Goal: Information Seeking & Learning: Learn about a topic

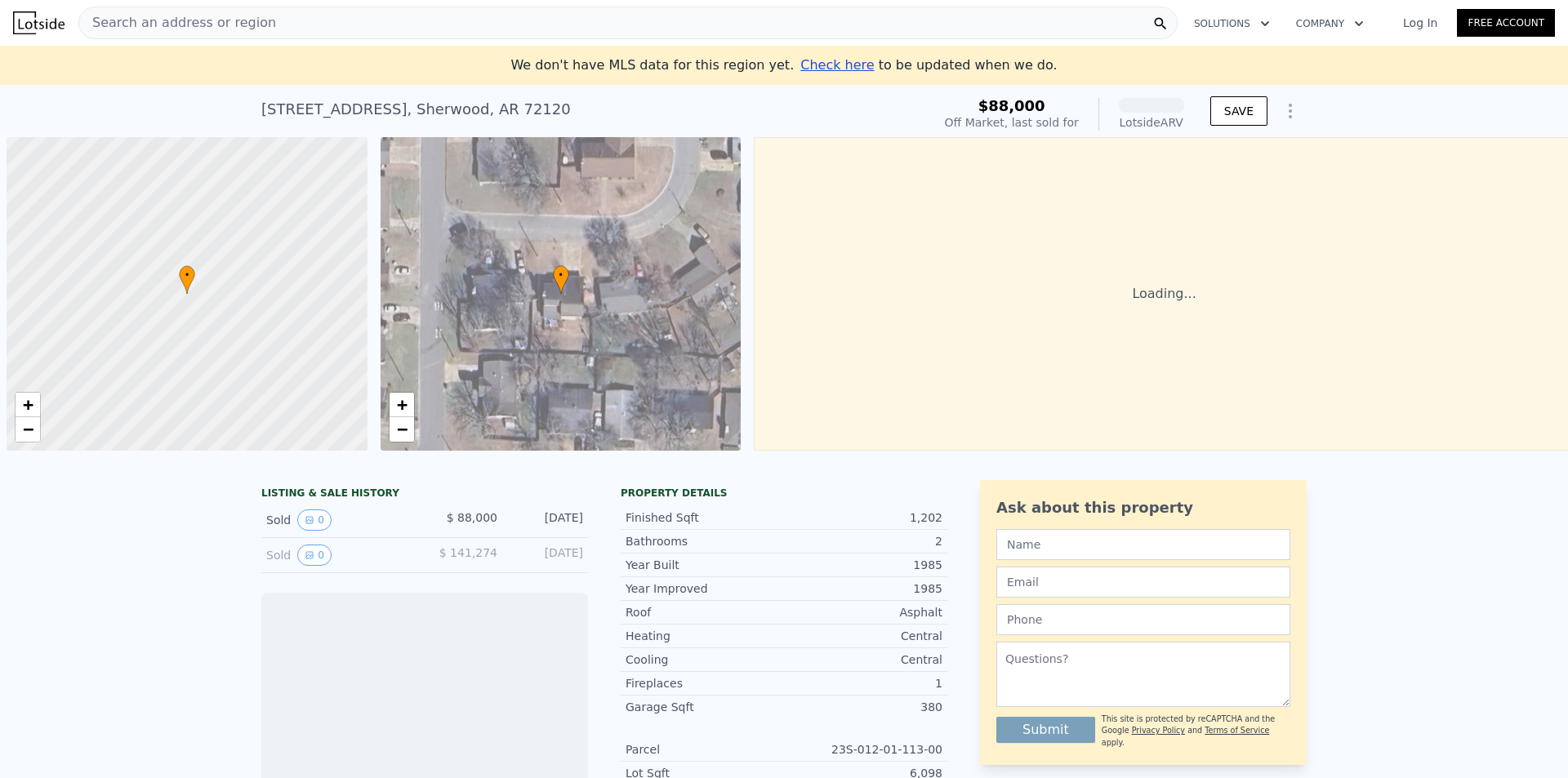
scroll to position [0, 7]
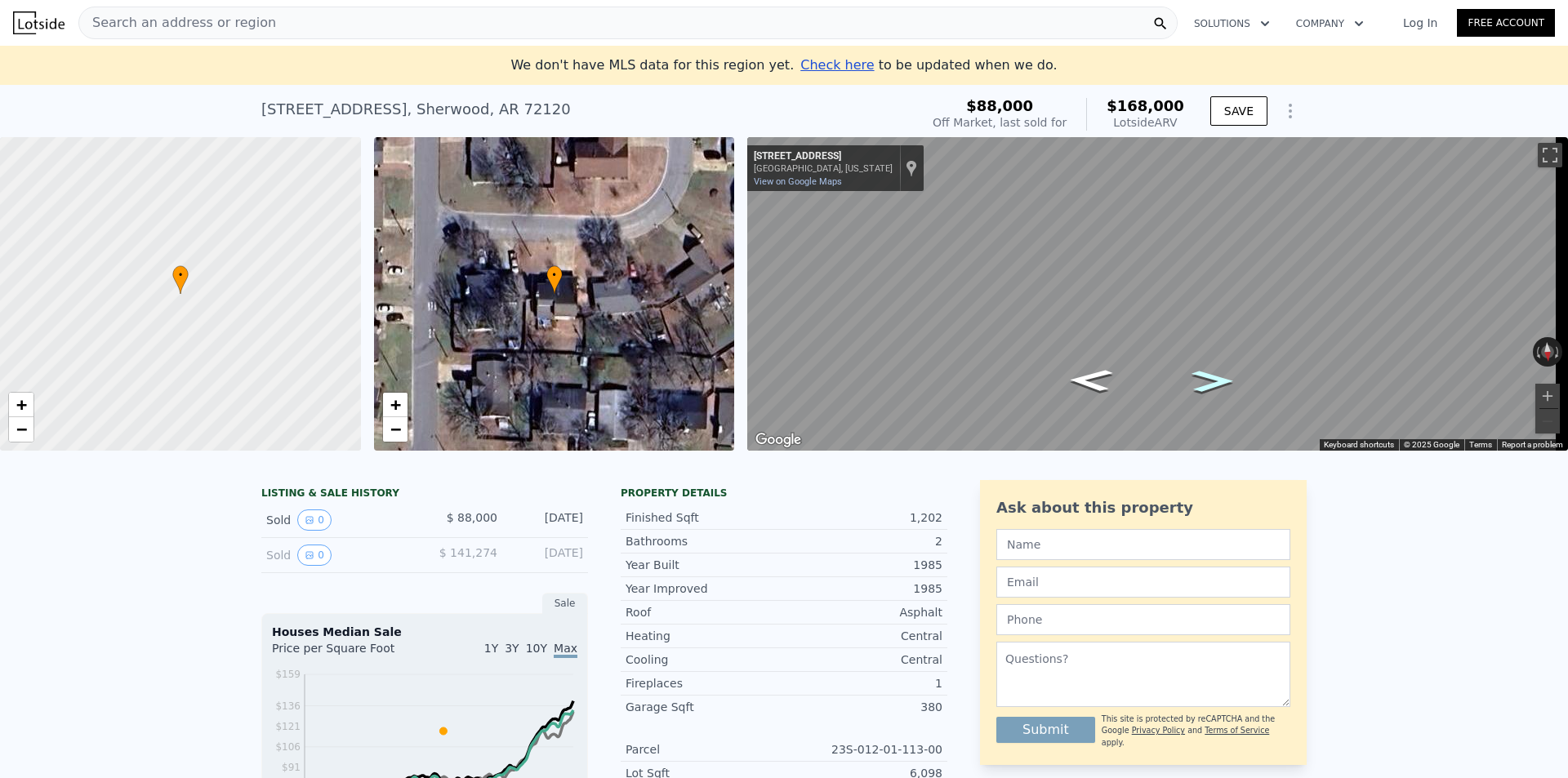
click at [1227, 385] on icon "Go West, Greentree Rd" at bounding box center [1212, 381] width 77 height 32
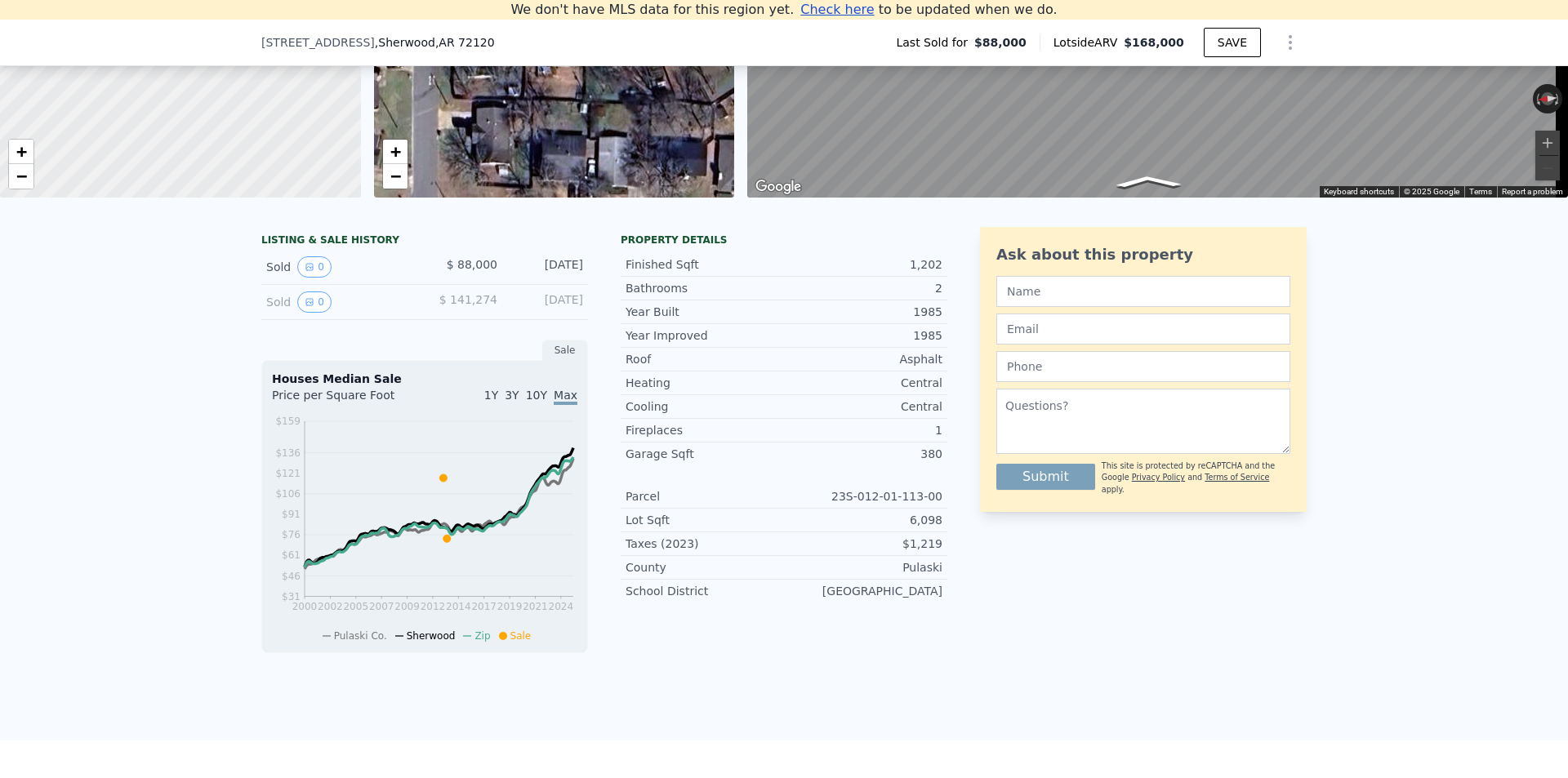
scroll to position [226, 0]
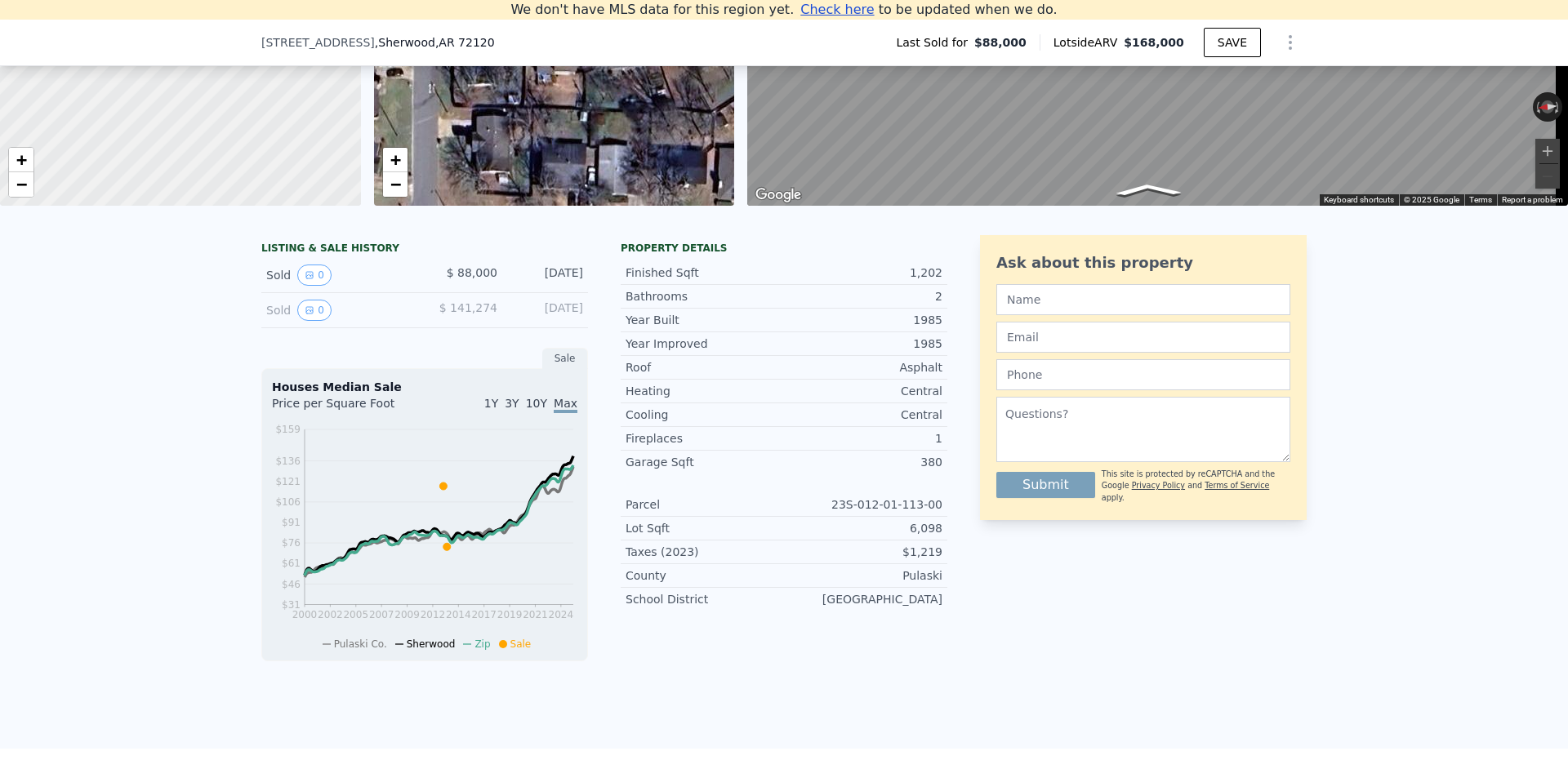
click at [372, 313] on div "Sold 0" at bounding box center [340, 310] width 146 height 21
click at [319, 317] on button "0" at bounding box center [314, 310] width 35 height 21
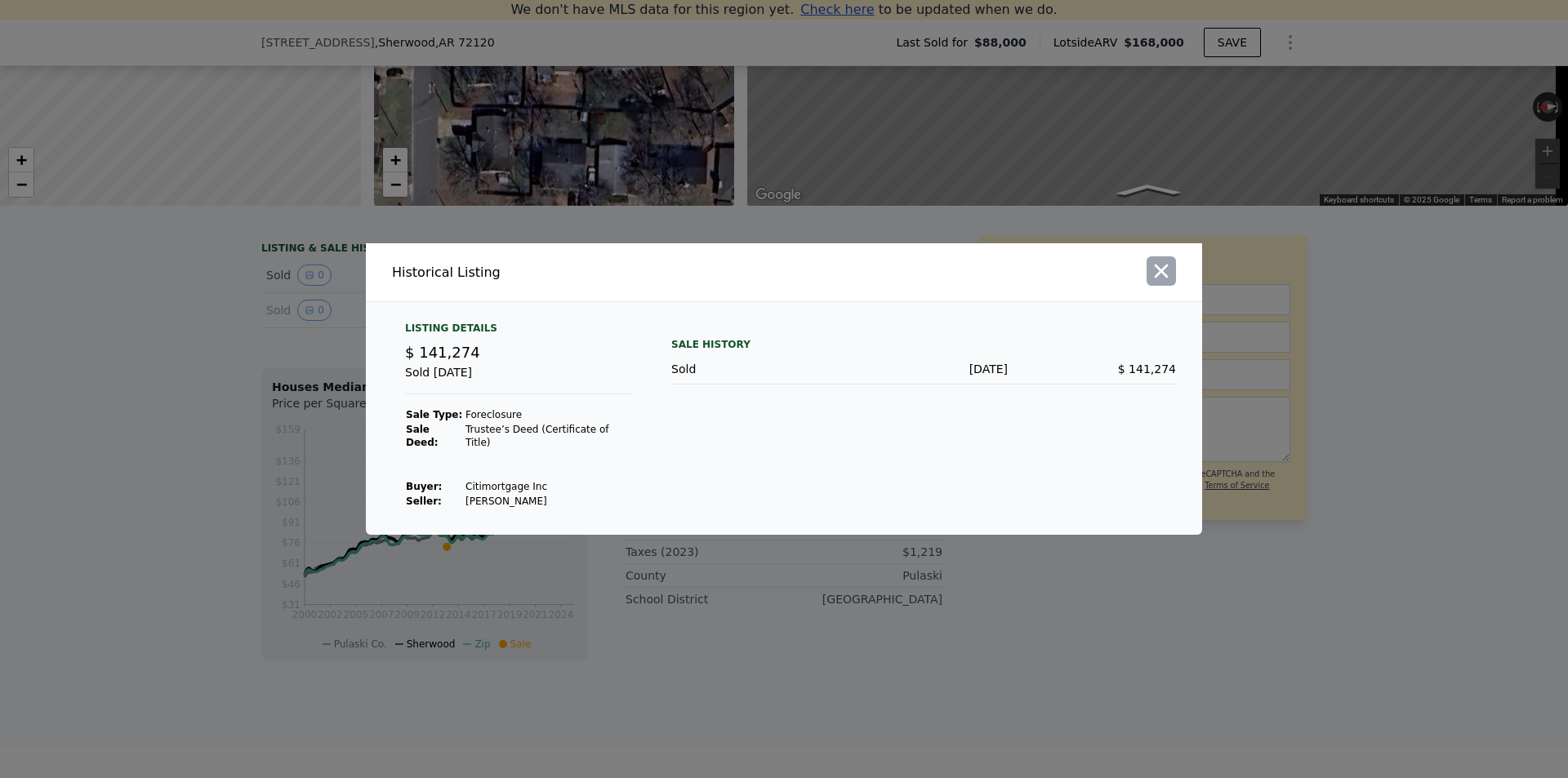
click at [1157, 269] on icon "button" at bounding box center [1161, 271] width 23 height 23
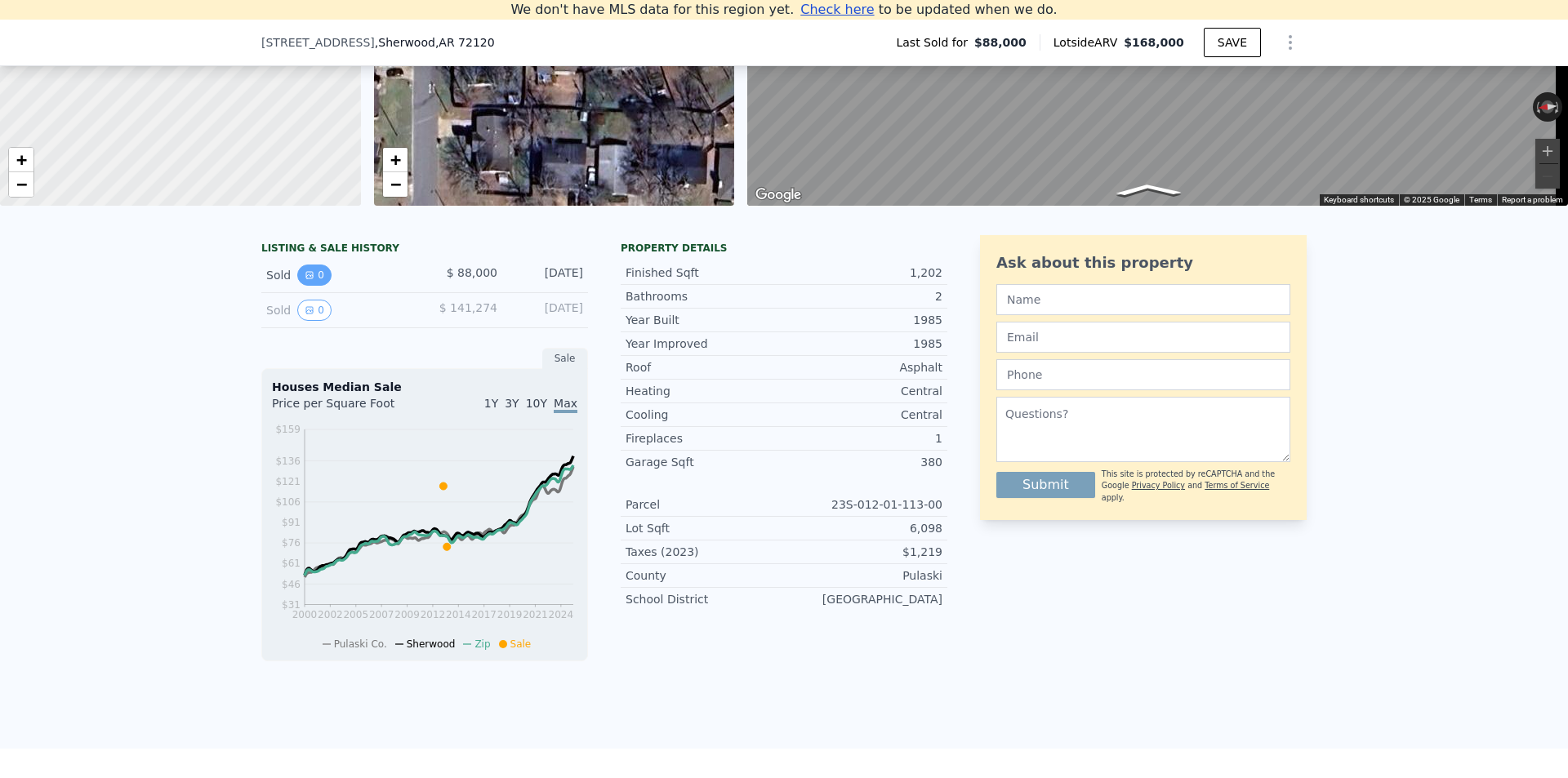
click at [305, 280] on icon "View historical data" at bounding box center [310, 275] width 10 height 10
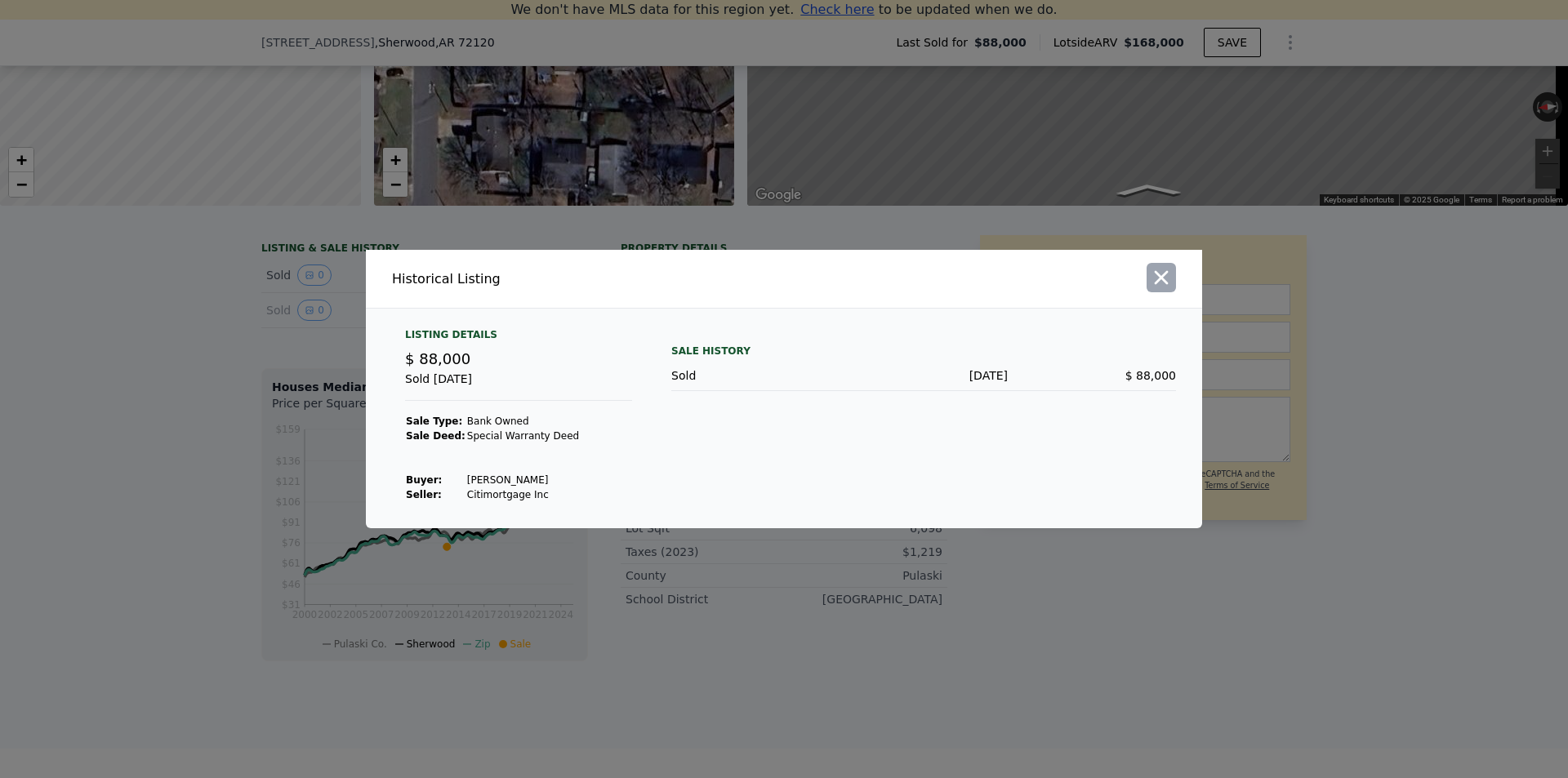
click at [1169, 274] on icon "button" at bounding box center [1161, 278] width 23 height 23
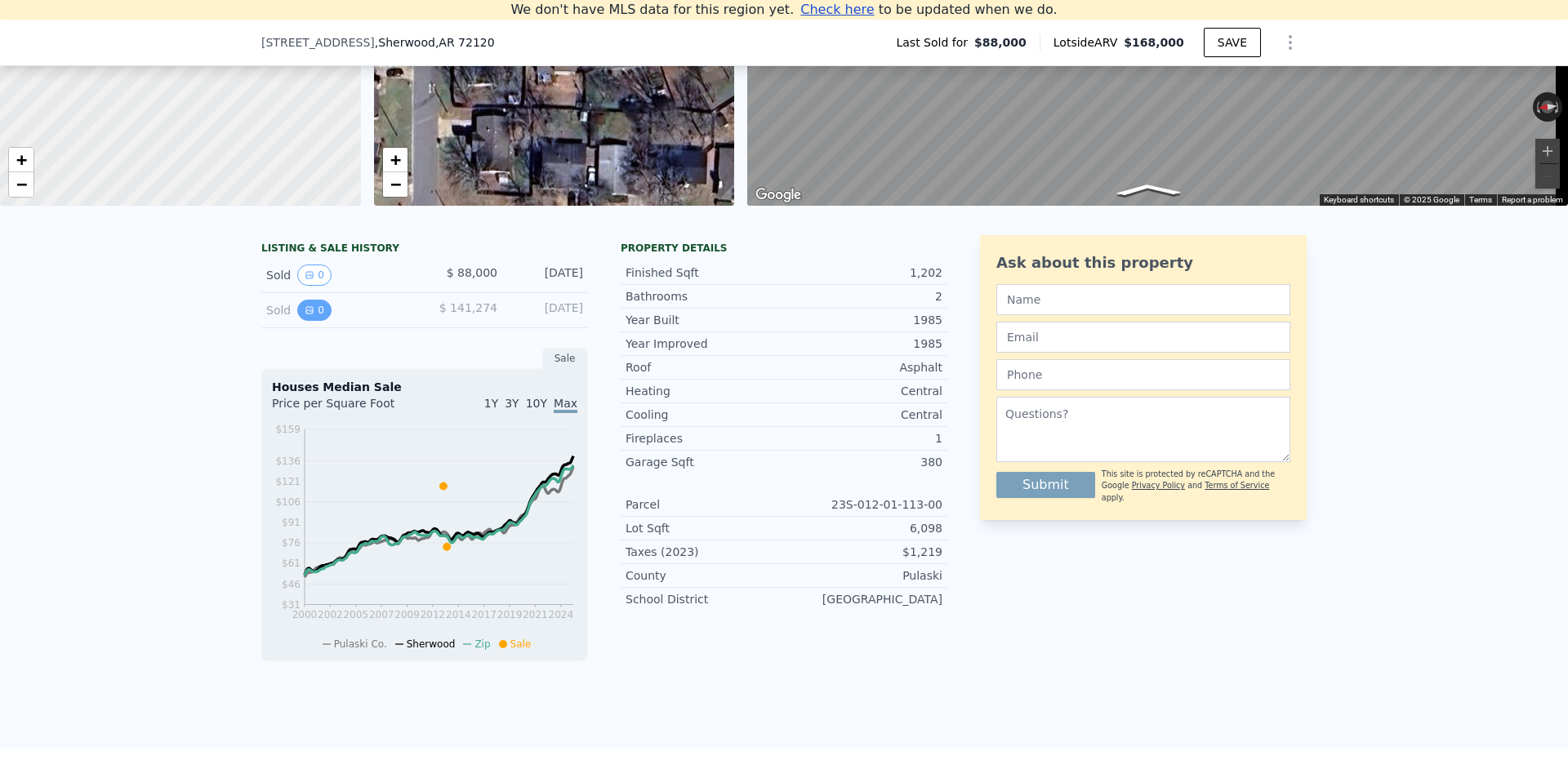
click at [311, 321] on button "0" at bounding box center [314, 310] width 35 height 21
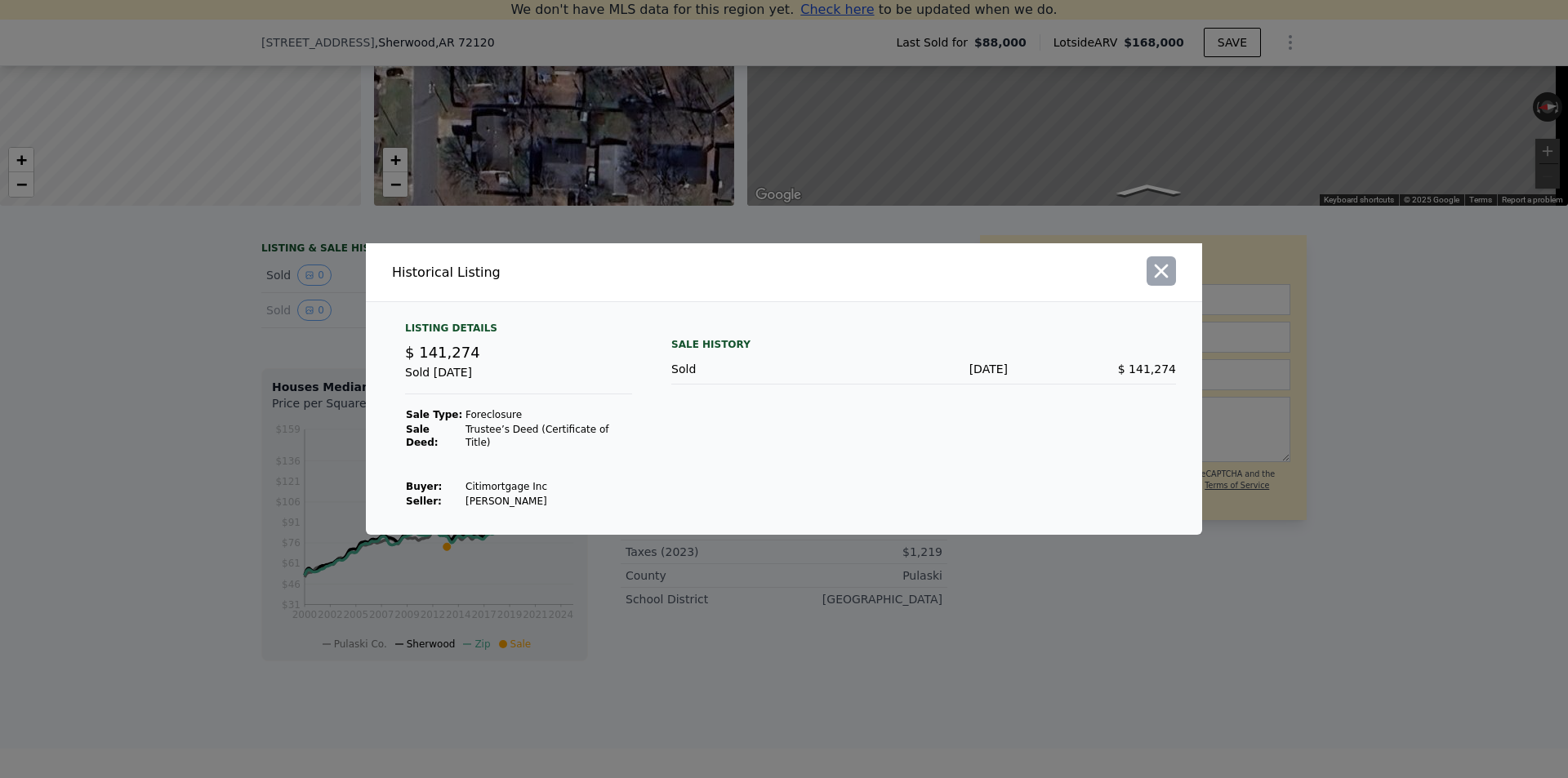
click at [1159, 279] on icon "button" at bounding box center [1162, 272] width 14 height 14
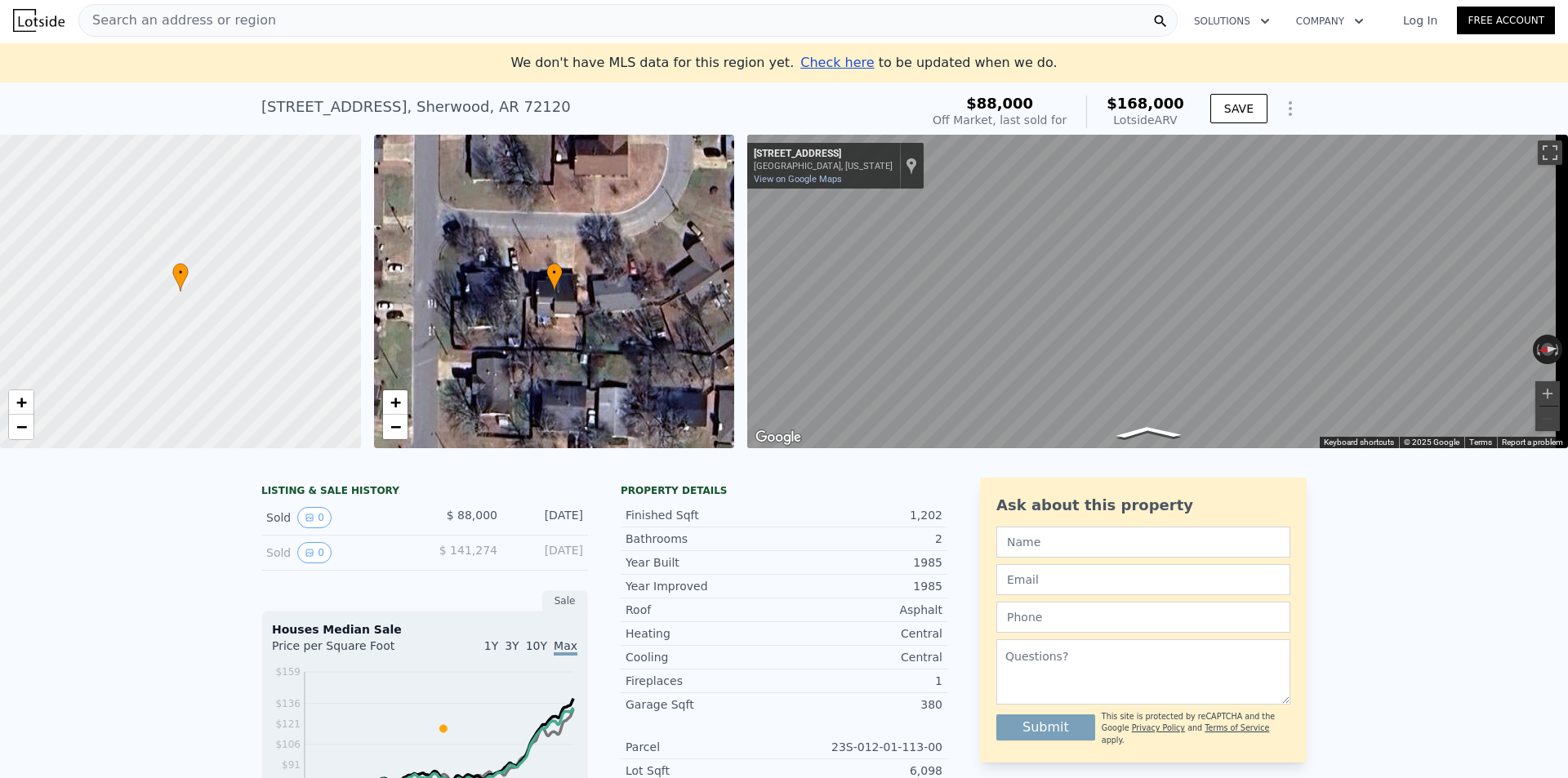
scroll to position [0, 0]
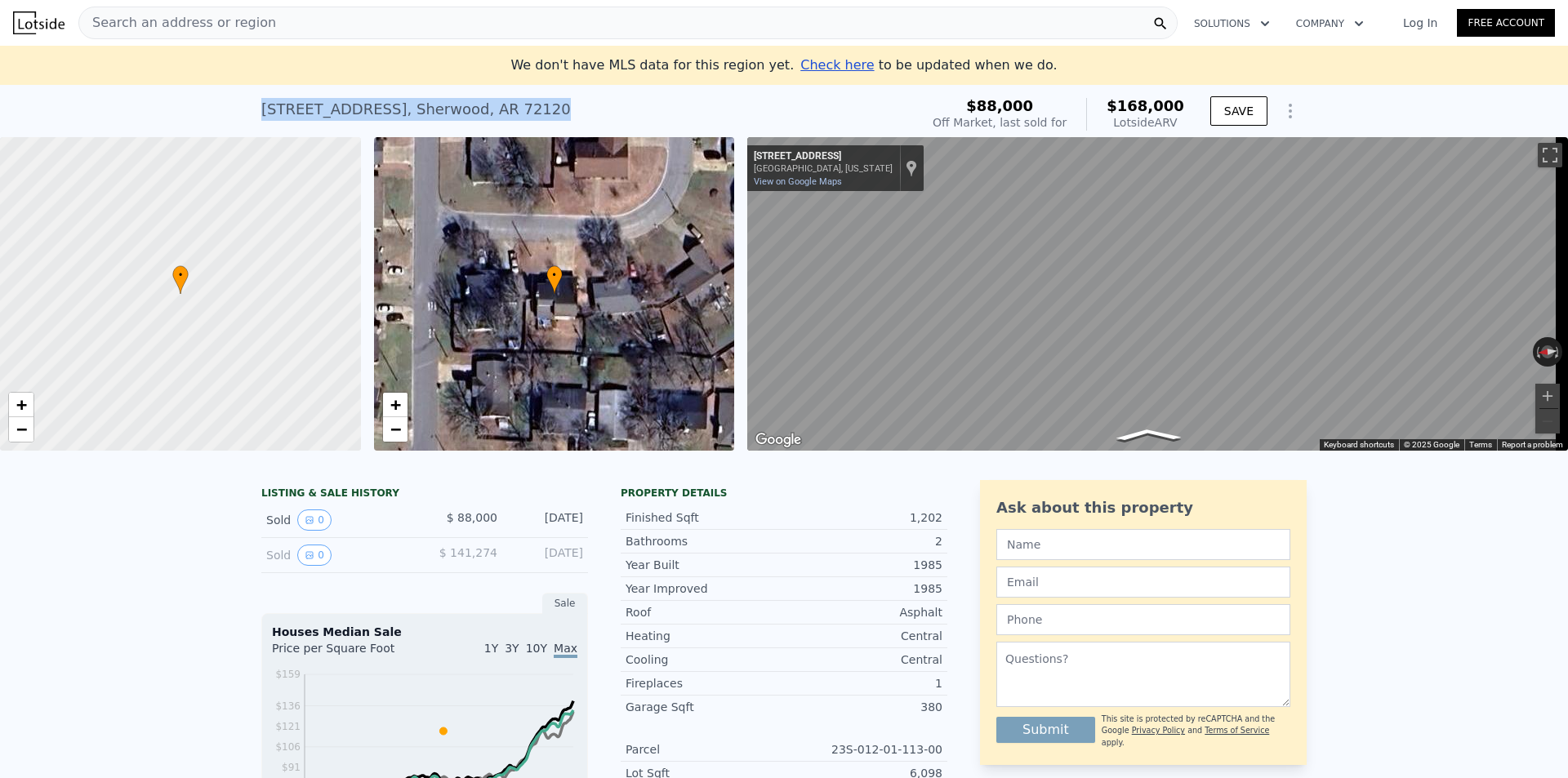
drag, startPoint x: 248, startPoint y: 113, endPoint x: 517, endPoint y: 113, distance: 269.0
click at [517, 113] on div "[STREET_ADDRESS] Sold [DATE] for $88k (~ARV $168k ) $88,000 Off Market, last so…" at bounding box center [784, 111] width 1568 height 52
